Goal: Task Accomplishment & Management: Manage account settings

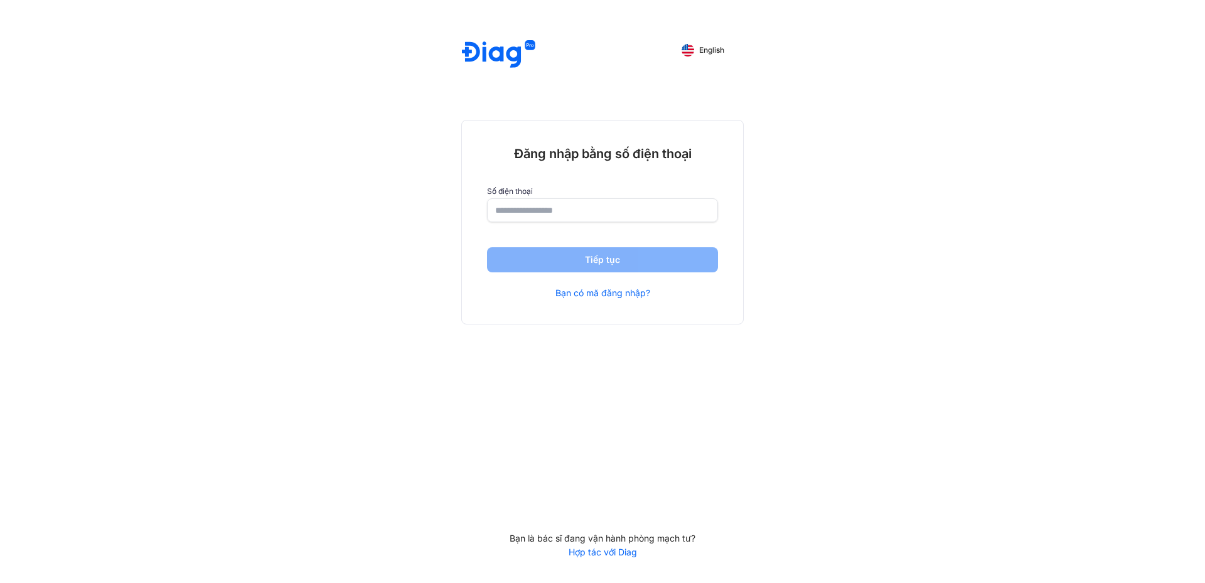
click at [534, 207] on input "number" at bounding box center [602, 210] width 215 height 23
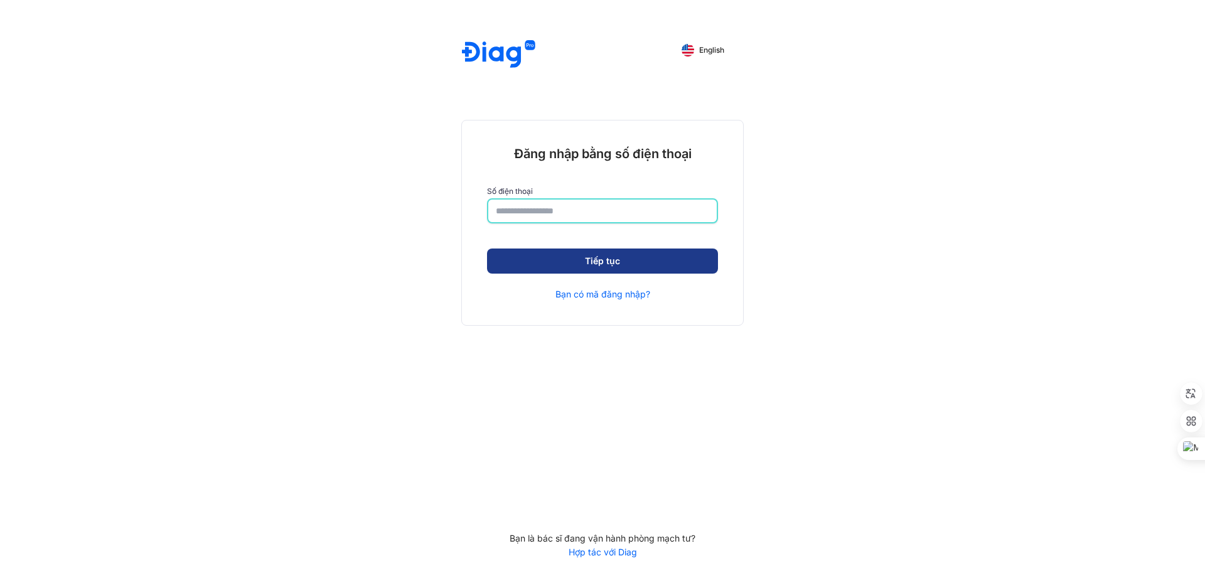
type input "**********"
click at [615, 257] on button "Tiếp tục" at bounding box center [602, 260] width 231 height 25
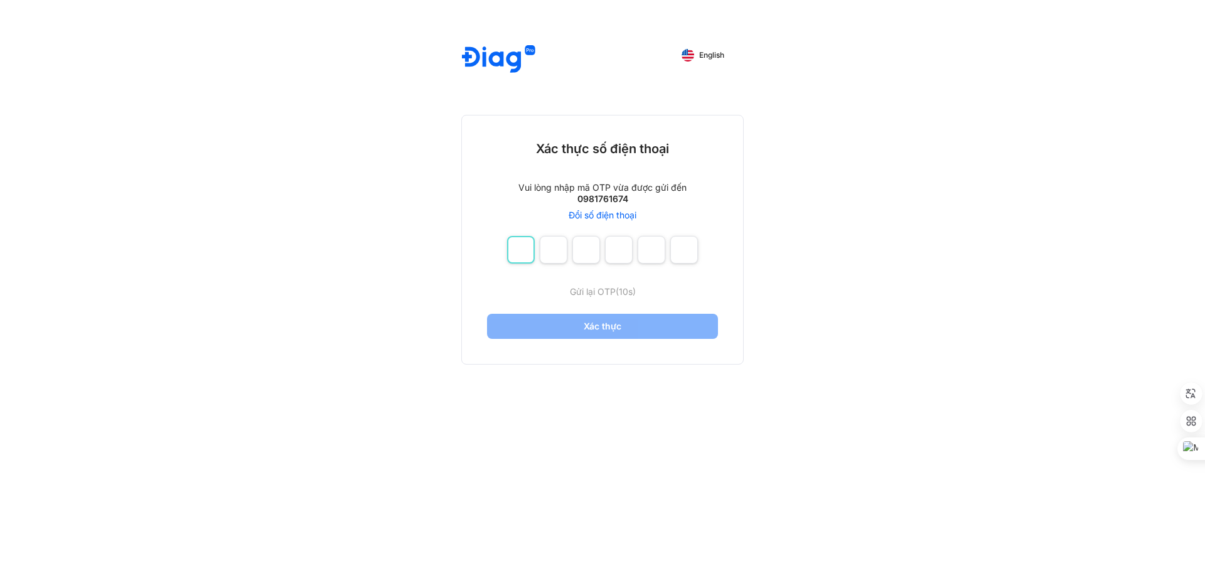
click at [527, 243] on input "number" at bounding box center [521, 250] width 28 height 28
type input "*"
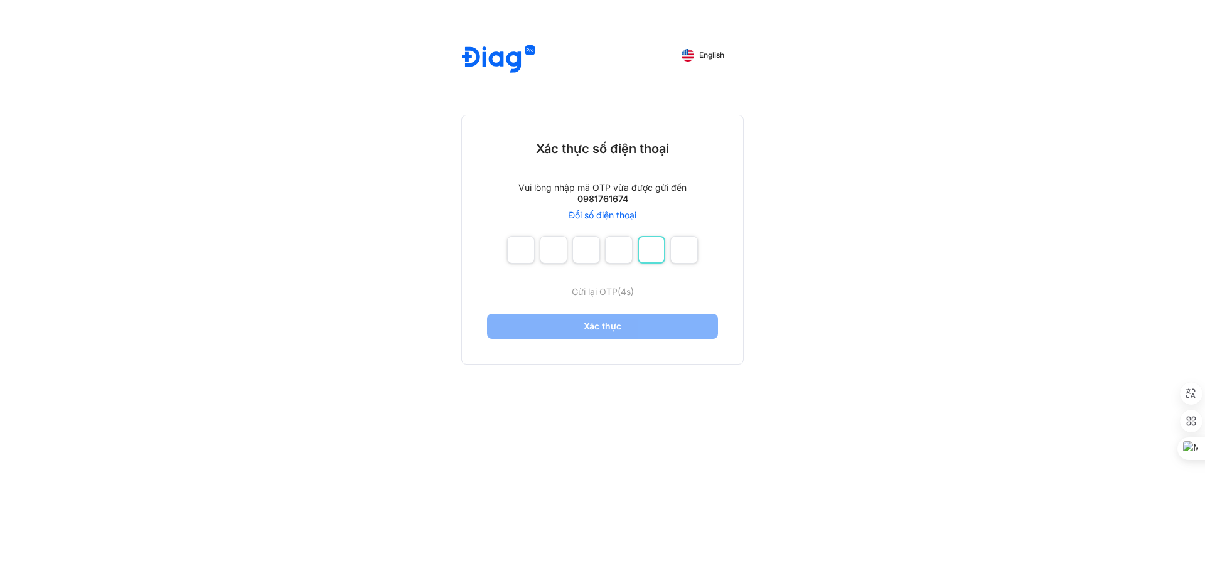
type input "*"
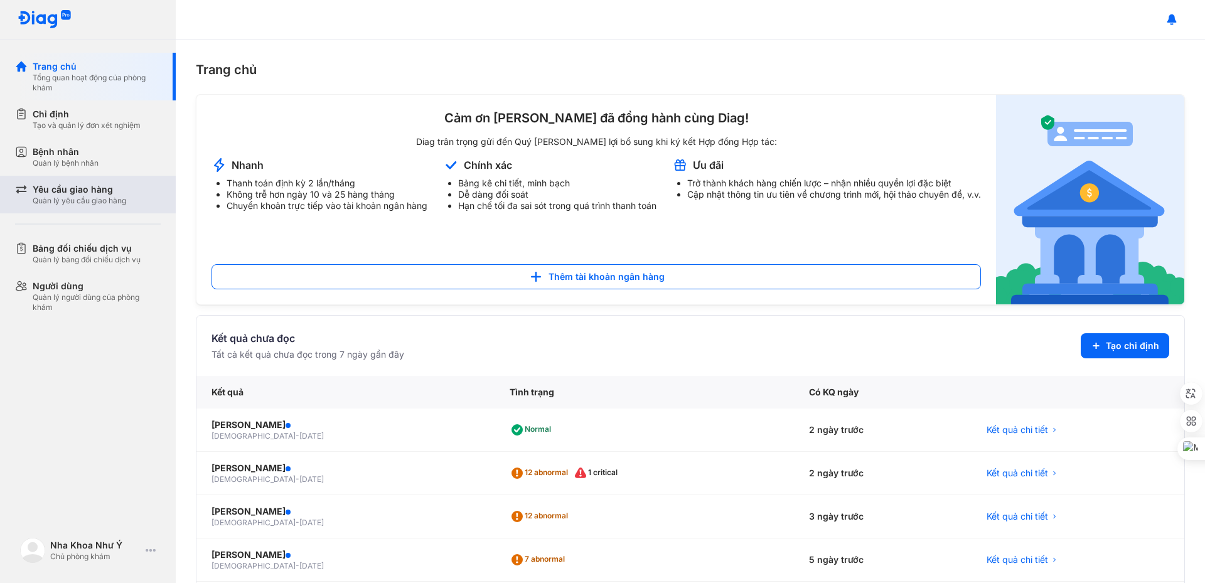
click at [104, 206] on div "Yêu cầu giao hàng Quản lý yêu cầu giao hàng" at bounding box center [95, 195] width 161 height 38
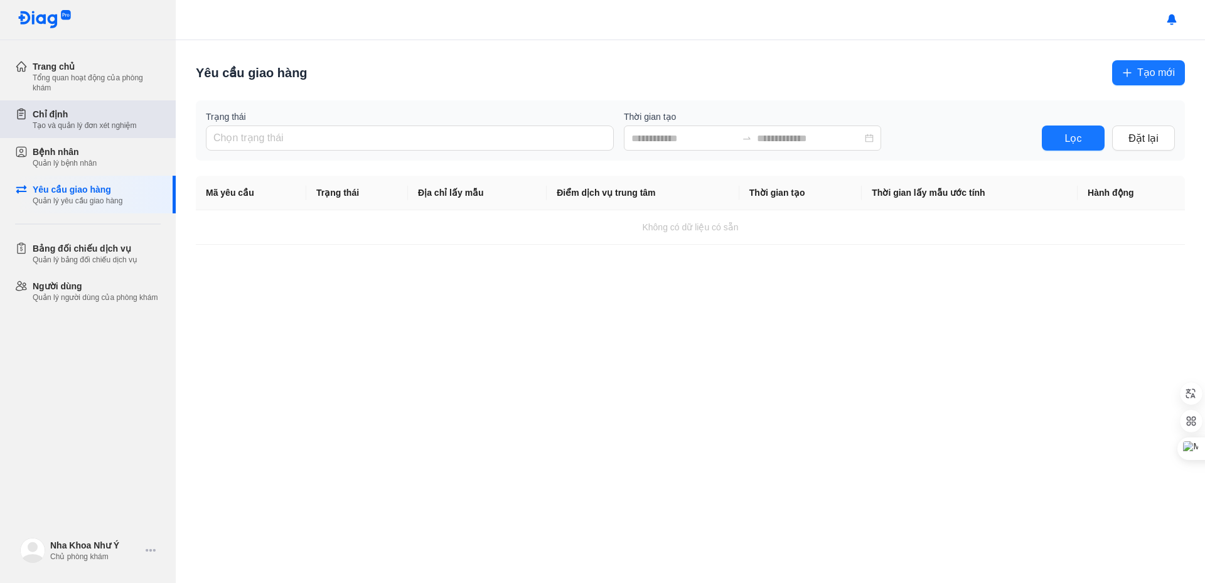
click at [87, 113] on div "Chỉ định" at bounding box center [85, 114] width 104 height 13
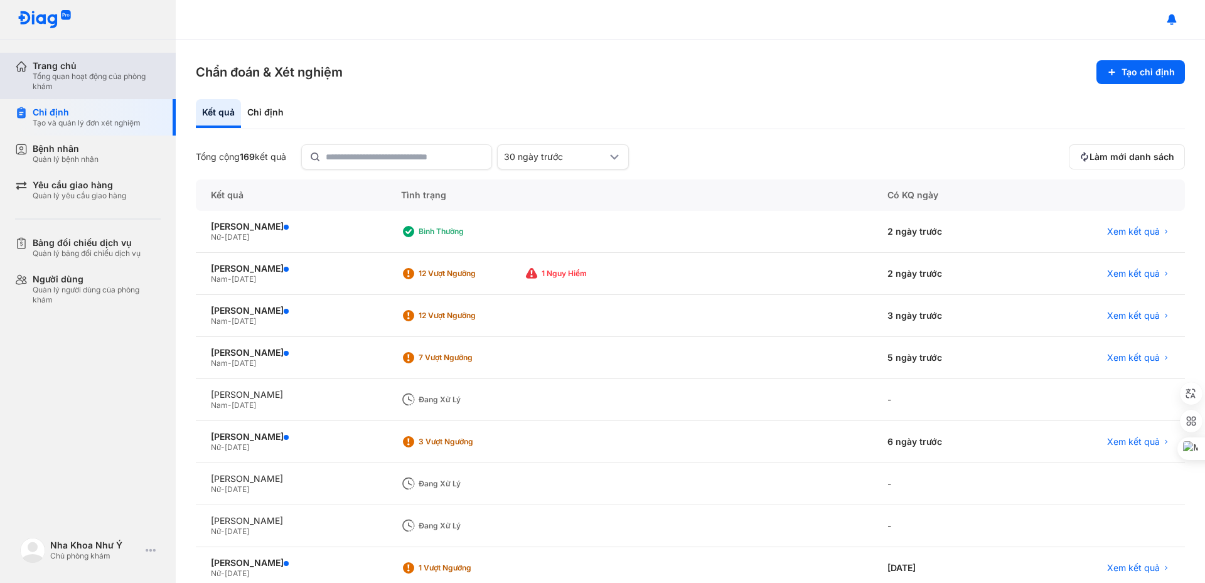
click at [106, 82] on div "Tổng quan hoạt động của phòng khám" at bounding box center [97, 82] width 128 height 20
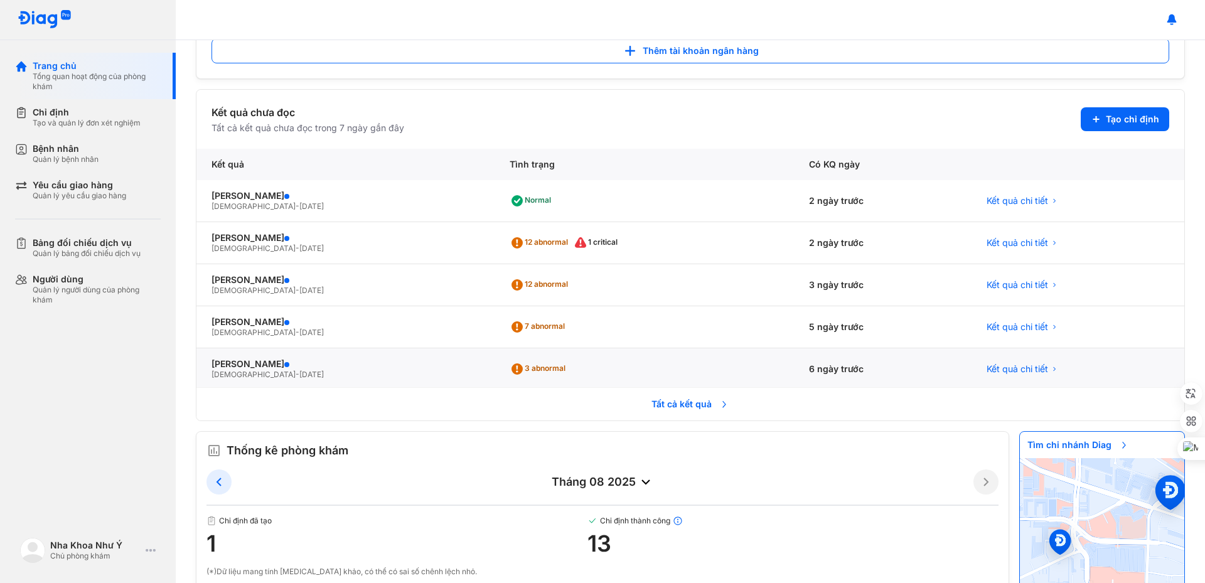
scroll to position [213, 0]
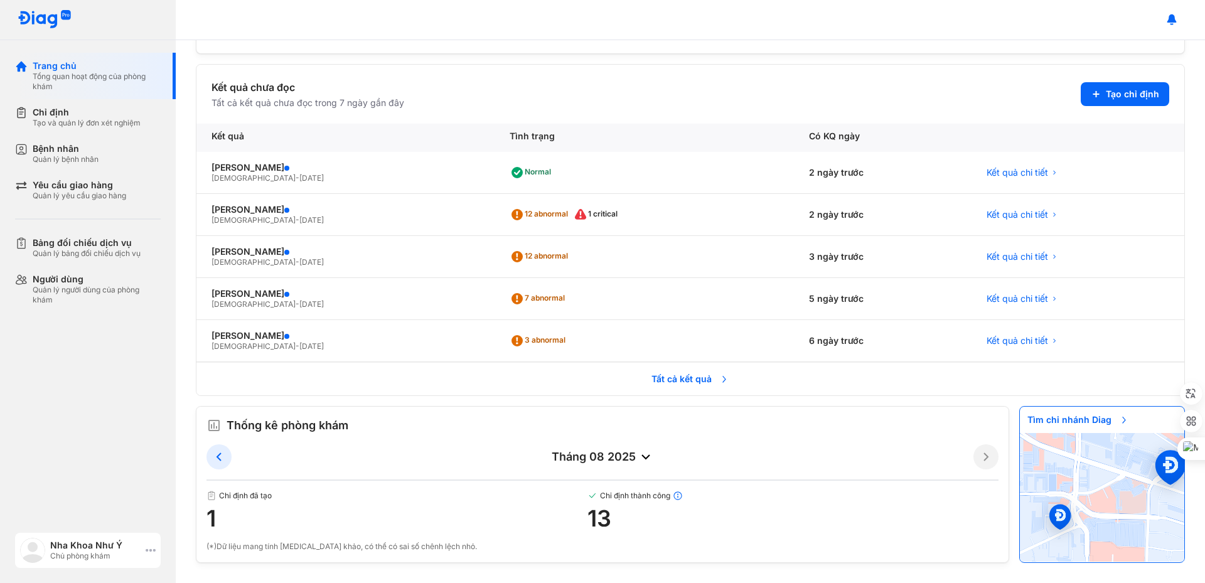
click at [151, 550] on icon at bounding box center [151, 550] width 10 height 10
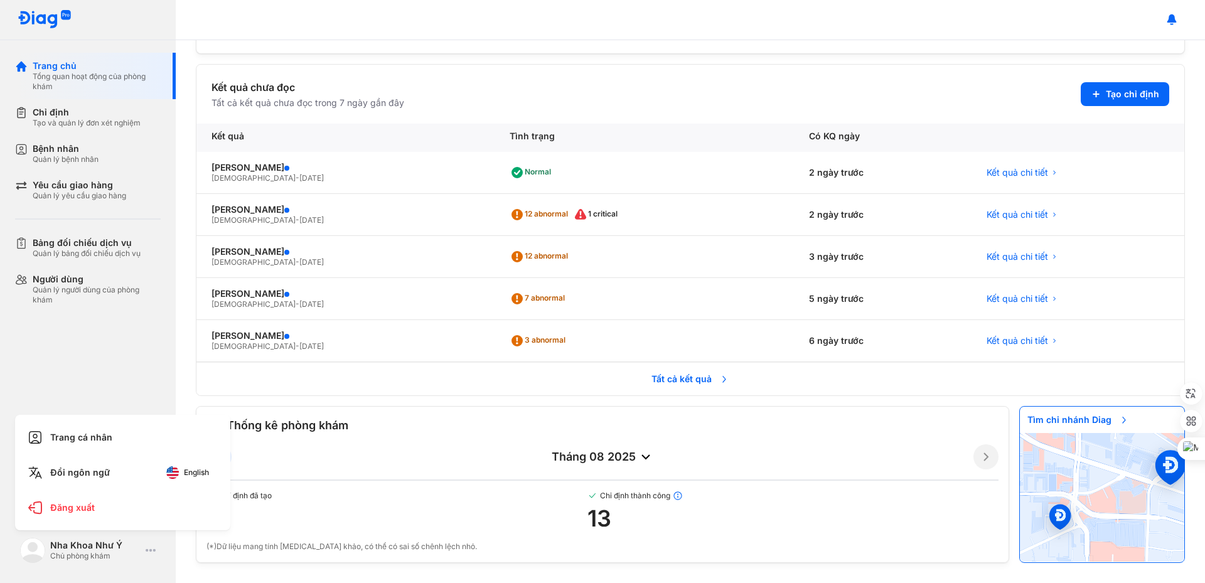
click at [104, 343] on div "Trang chủ Tổng quan hoạt động của phòng khám Chỉ định Tạo và quản lý đơn xét ng…" at bounding box center [88, 291] width 176 height 583
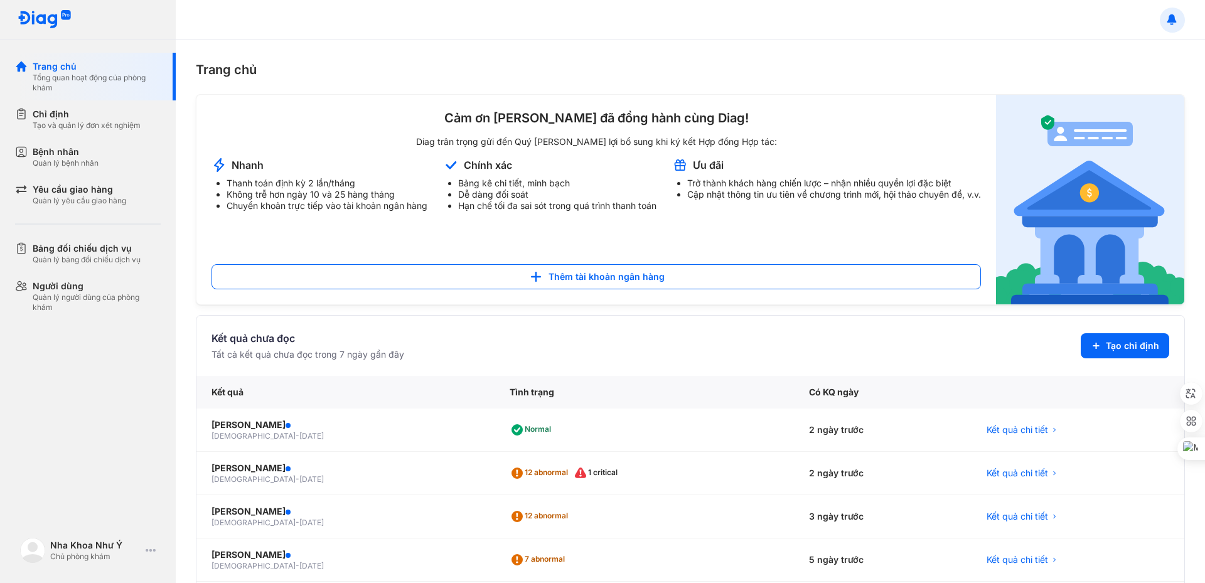
click at [1170, 18] on use at bounding box center [1171, 19] width 9 height 10
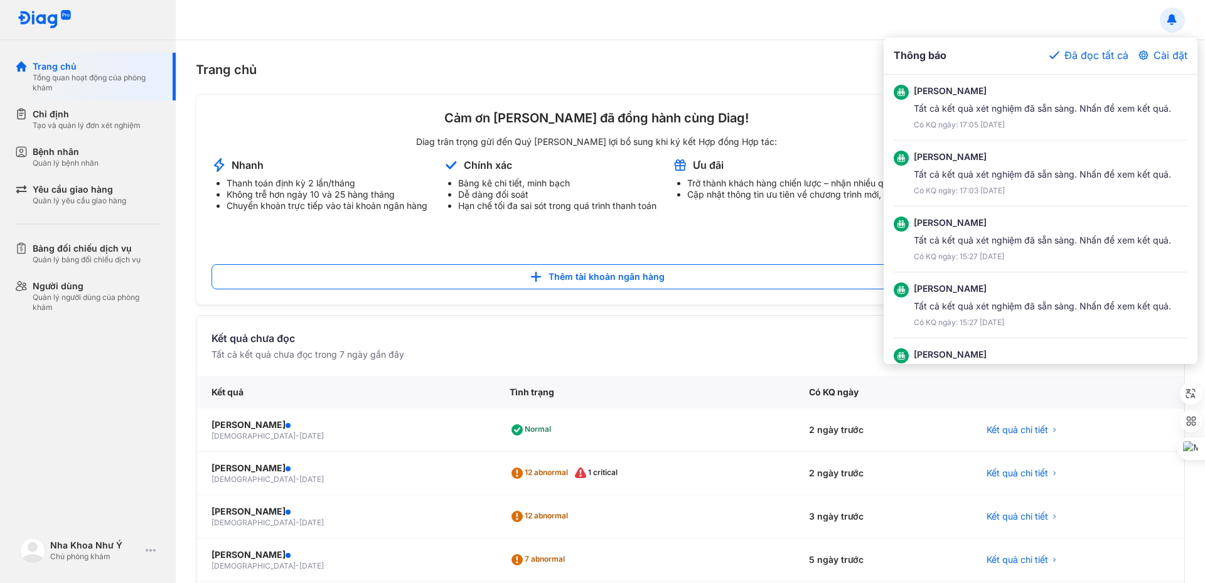
click at [1169, 18] on div at bounding box center [602, 291] width 1205 height 583
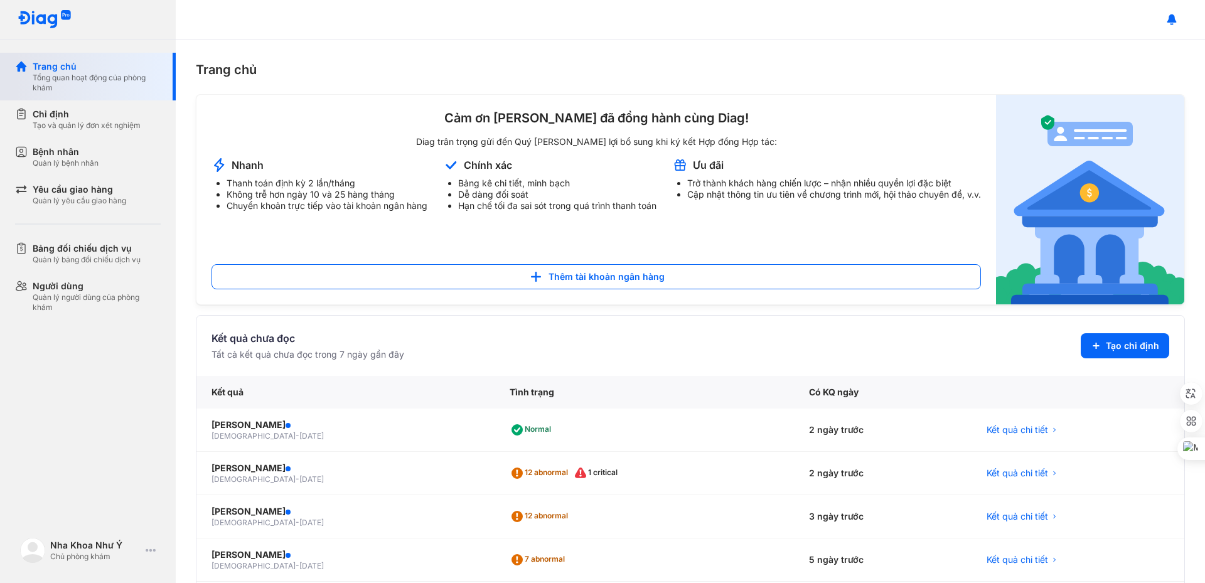
click at [45, 61] on div "Trang chủ" at bounding box center [97, 66] width 128 height 13
click at [104, 291] on div "Người dùng" at bounding box center [97, 286] width 128 height 13
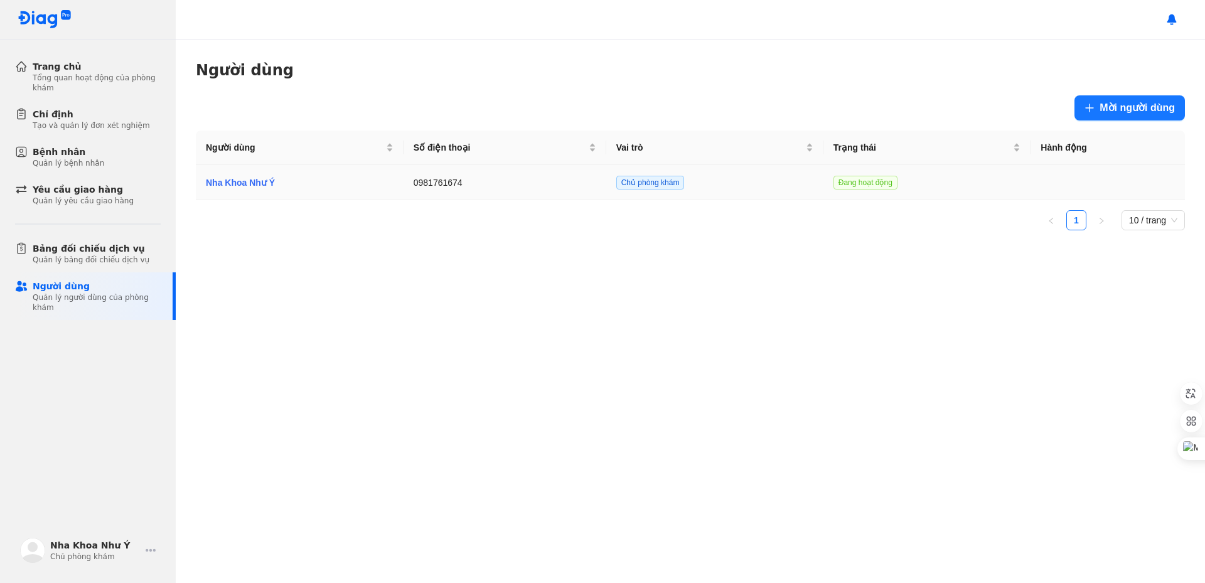
click at [256, 178] on div "Nha Khoa Như Ý" at bounding box center [300, 183] width 188 height 14
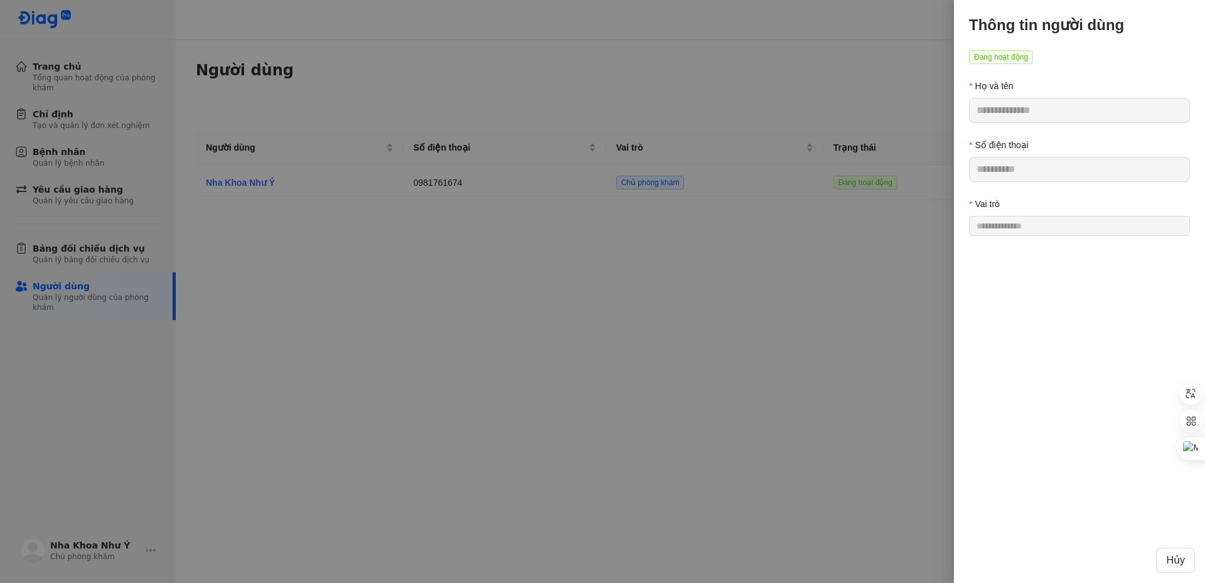
click at [833, 269] on div at bounding box center [602, 291] width 1205 height 583
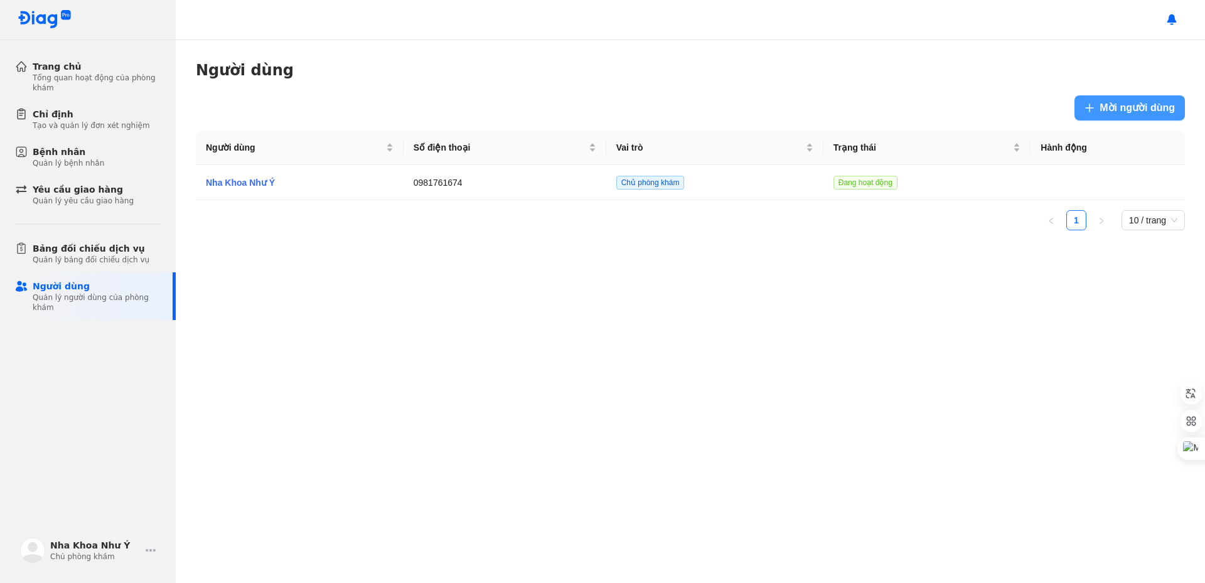
click at [1148, 111] on span "Mời người dùng" at bounding box center [1136, 108] width 75 height 16
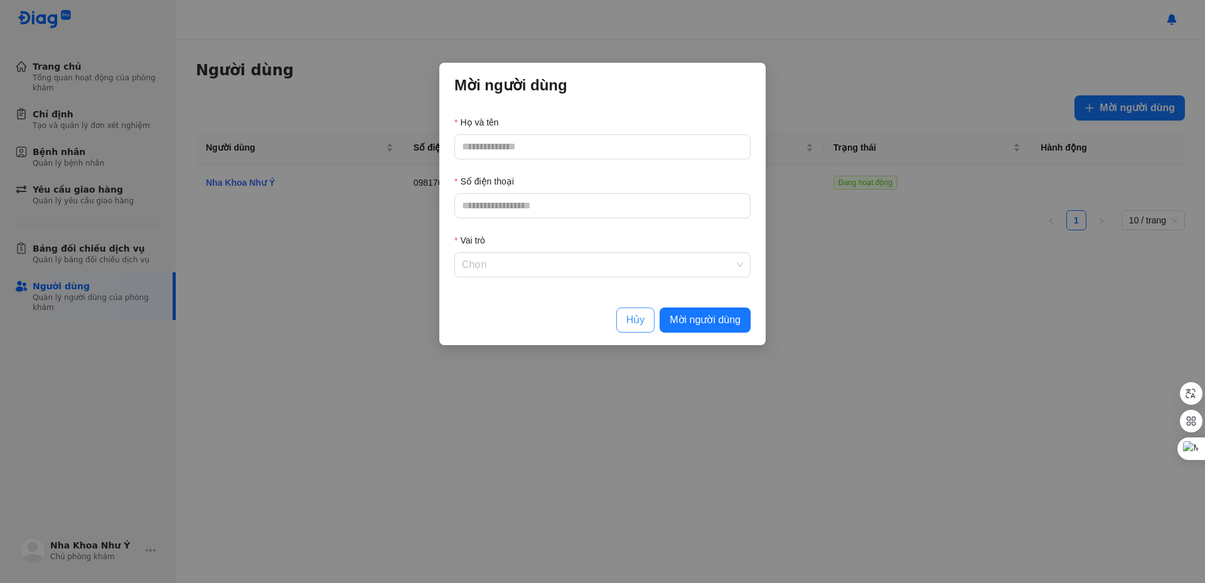
click at [640, 321] on span "Hủy" at bounding box center [635, 320] width 19 height 16
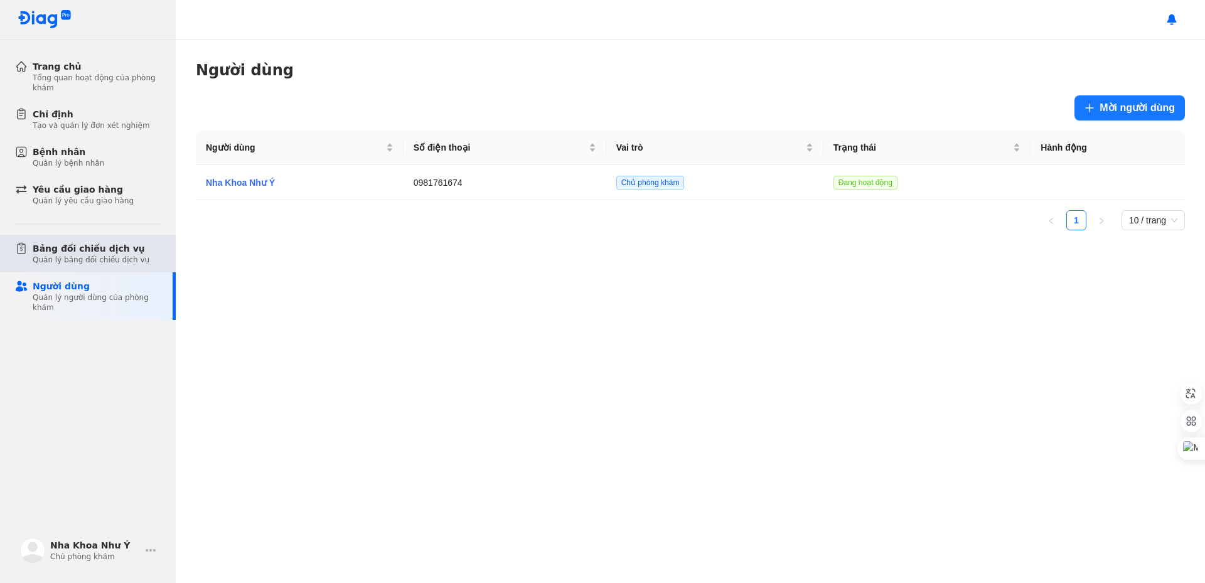
click at [112, 260] on div "Quản lý bảng đối chiếu dịch vụ" at bounding box center [91, 260] width 117 height 10
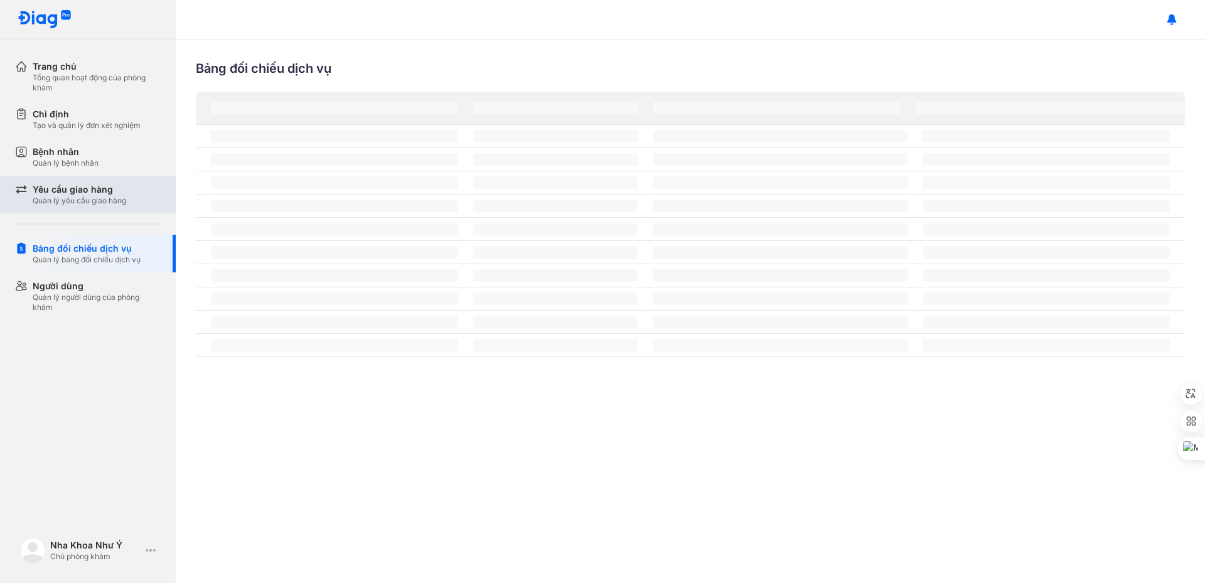
click at [84, 204] on div "Quản lý yêu cầu giao hàng" at bounding box center [79, 201] width 93 height 10
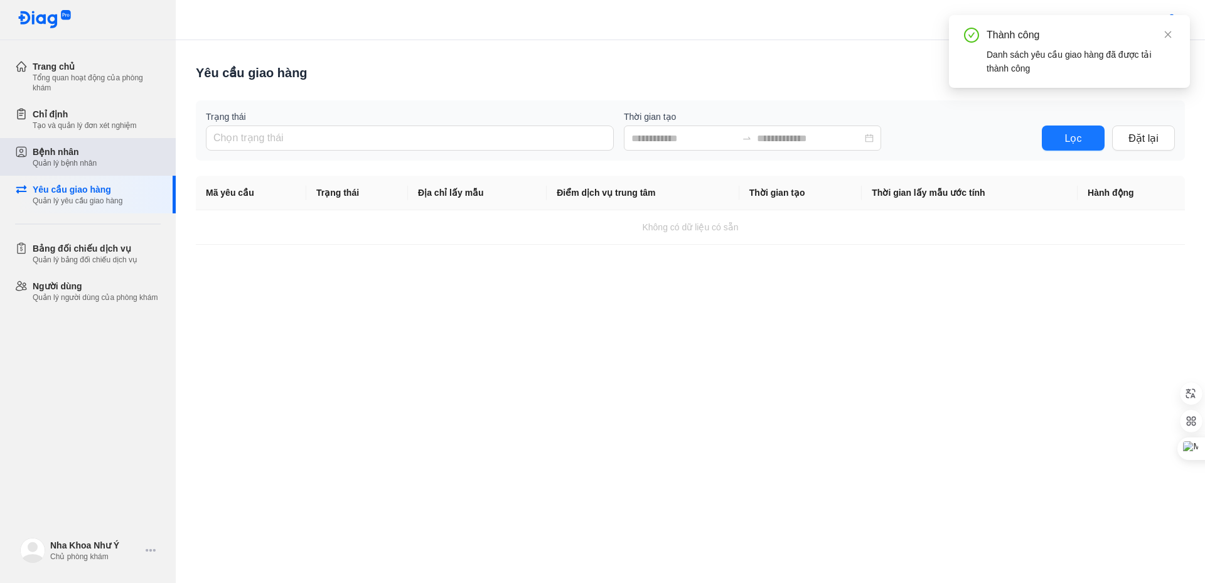
click at [85, 155] on div "Bệnh nhân" at bounding box center [65, 152] width 64 height 13
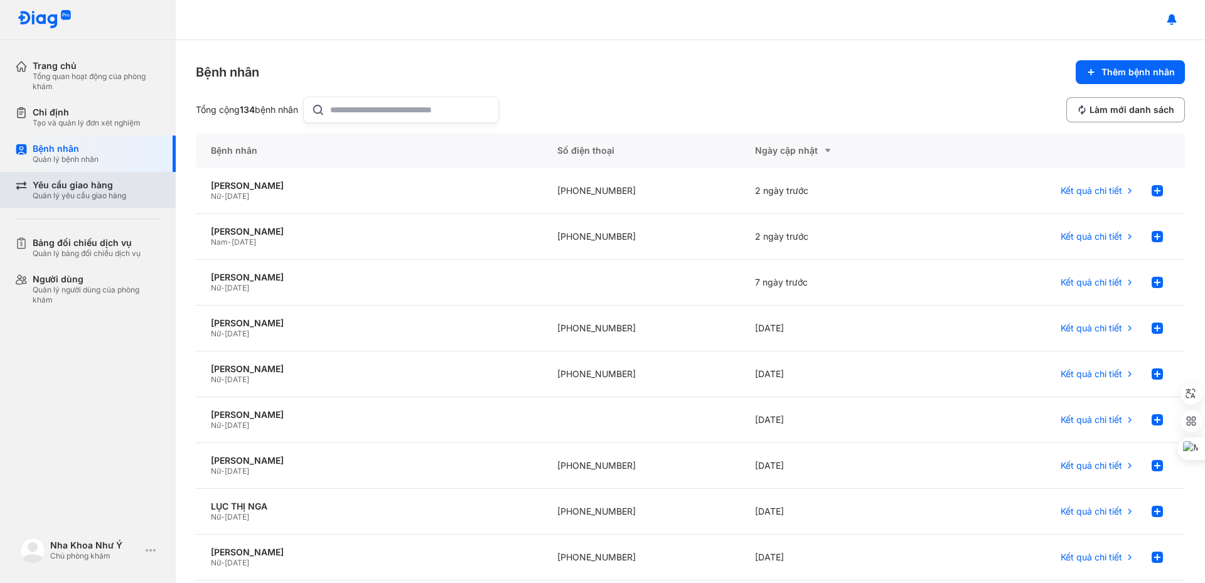
click at [74, 207] on div "Yêu cầu giao hàng Quản lý yêu cầu giao hàng" at bounding box center [95, 190] width 161 height 36
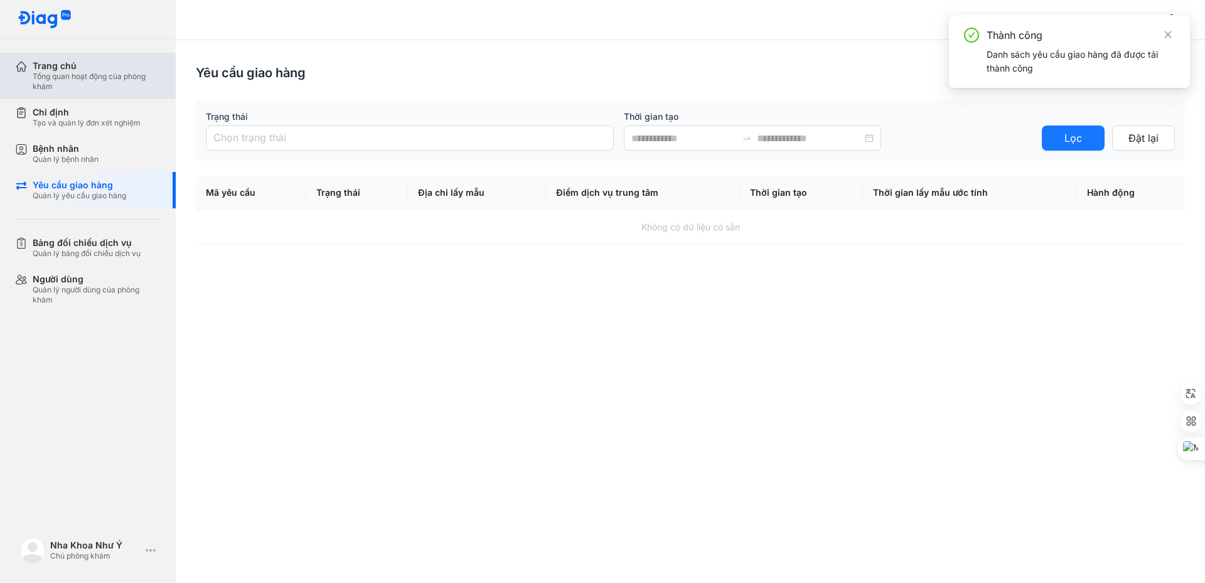
click at [73, 76] on div "Tổng quan hoạt động của phòng khám" at bounding box center [97, 82] width 128 height 20
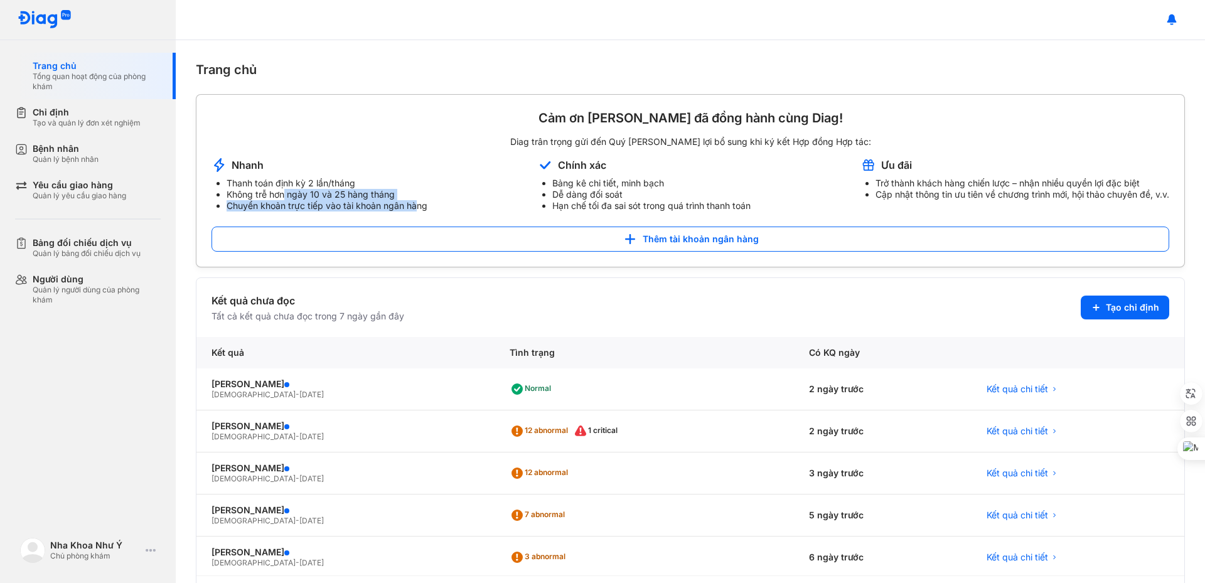
drag, startPoint x: 284, startPoint y: 196, endPoint x: 416, endPoint y: 201, distance: 131.8
click at [416, 201] on ul "Thanh toán định kỳ 2 lần/tháng Không trễ hơn ngày 10 và 25 hàng tháng Chuyển kh…" at bounding box center [319, 195] width 216 height 34
click at [417, 196] on li "Không trễ hơn ngày 10 và 25 hàng tháng" at bounding box center [326, 194] width 201 height 11
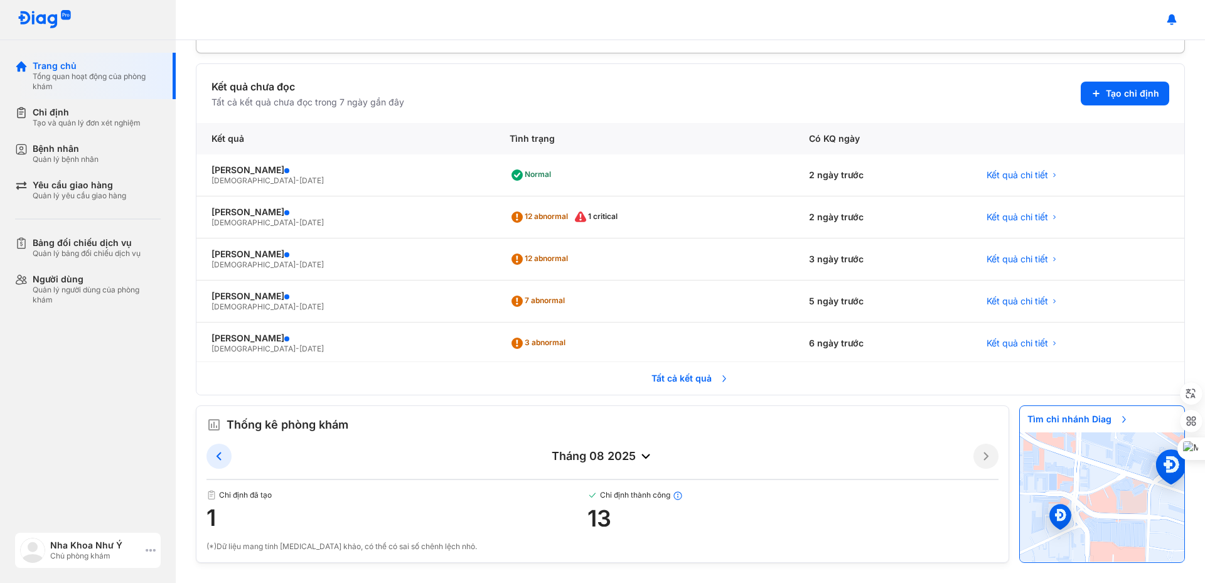
click at [128, 553] on div "Chủ phòng khám" at bounding box center [95, 556] width 90 height 10
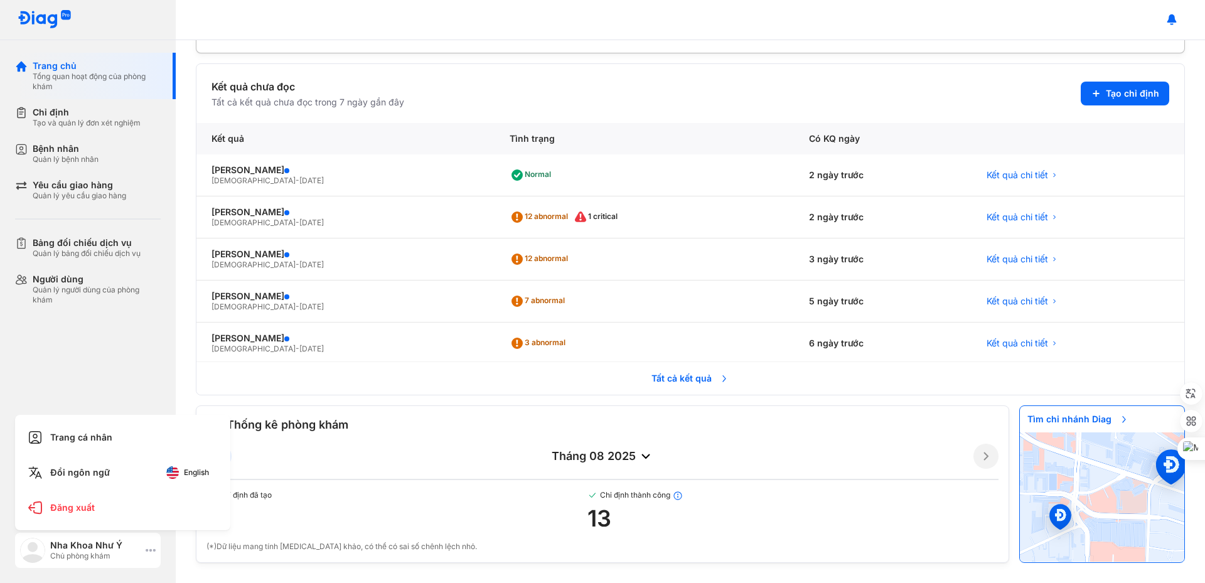
click at [143, 547] on div "Nha Khoa Như Ý Chủ phòng khám" at bounding box center [88, 550] width 146 height 35
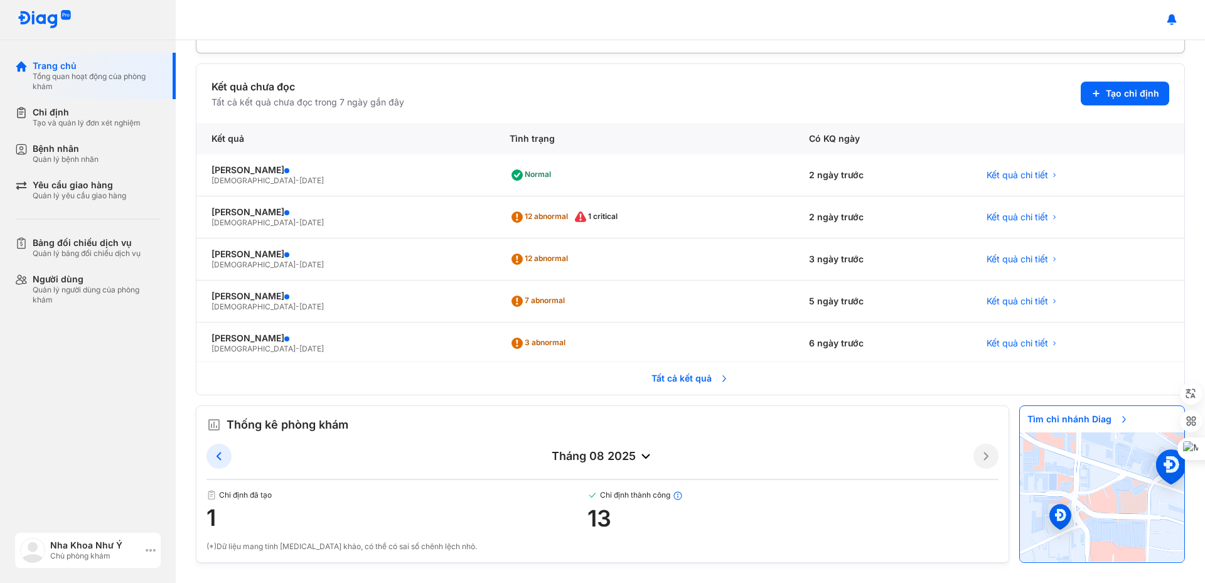
click at [145, 553] on div "Nha Khoa Như Ý Chủ phòng khám" at bounding box center [88, 550] width 146 height 35
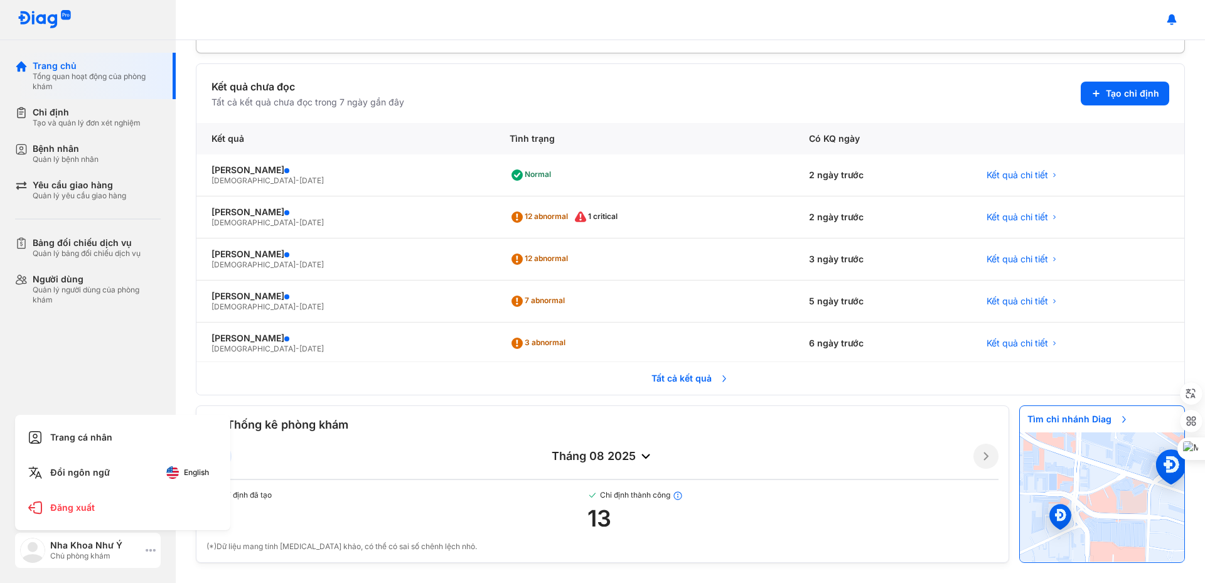
click at [138, 553] on div "Chủ phòng khám" at bounding box center [95, 556] width 90 height 10
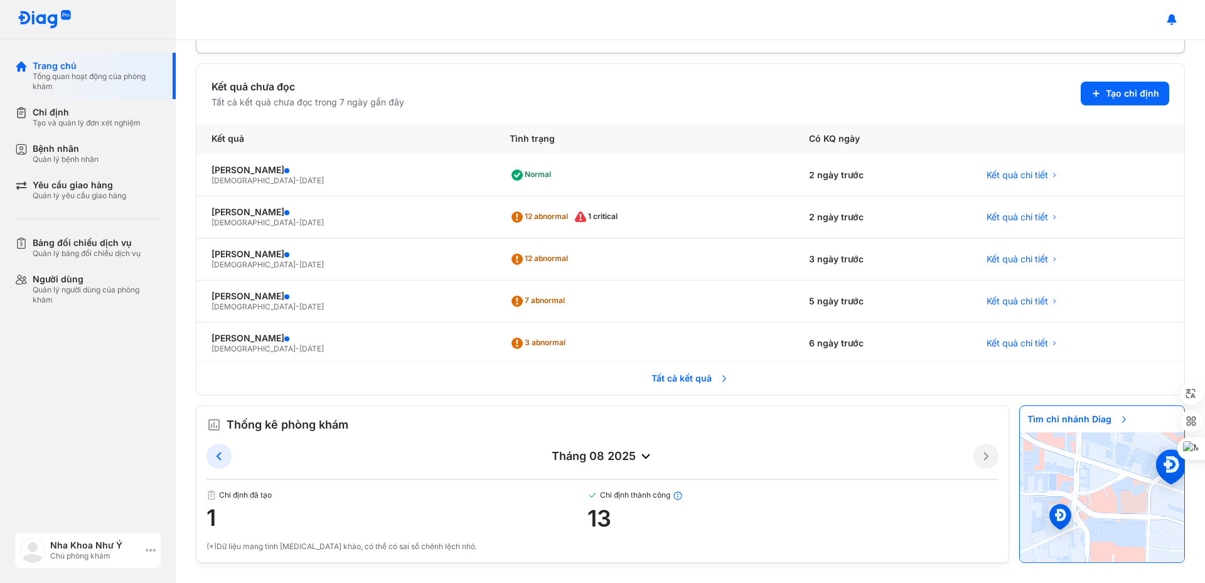
click at [134, 552] on div "Chủ phòng khám" at bounding box center [95, 556] width 90 height 10
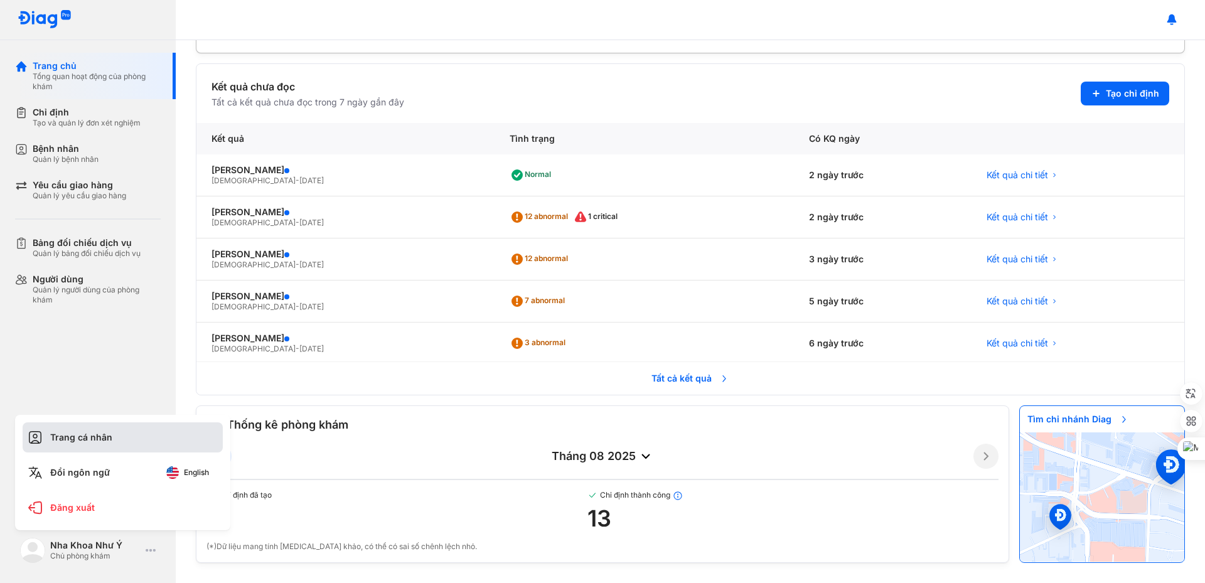
click at [105, 440] on div "Trang cá nhân" at bounding box center [123, 437] width 200 height 30
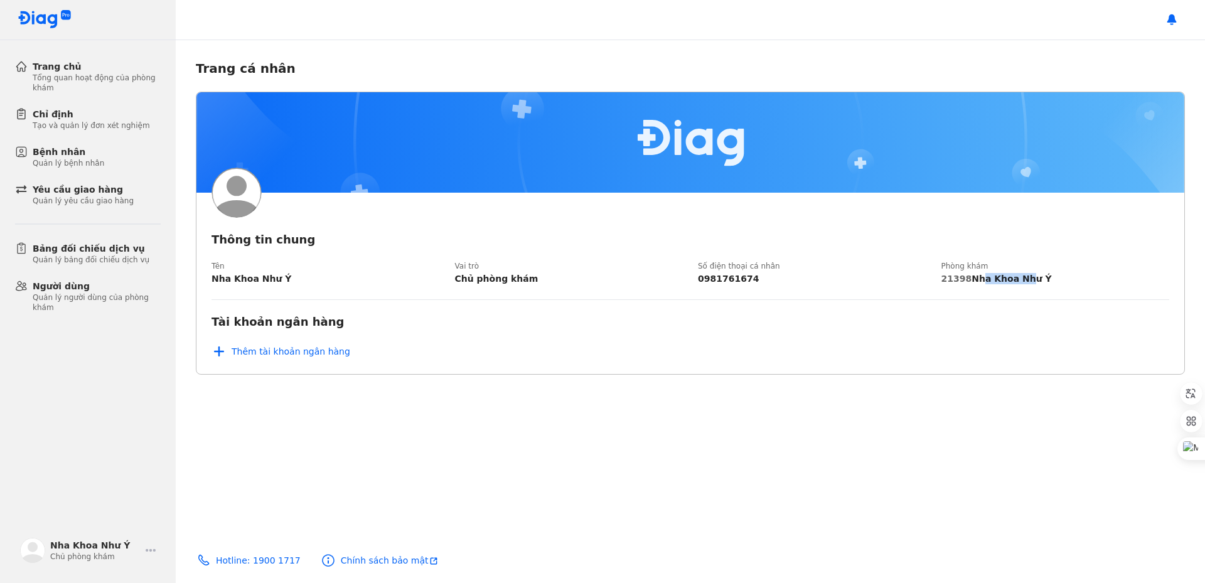
drag, startPoint x: 970, startPoint y: 280, endPoint x: 1026, endPoint y: 284, distance: 56.6
click at [1026, 284] on div "21398 Nha Khoa Như Ý" at bounding box center [1055, 278] width 228 height 11
